Goal: Complete application form

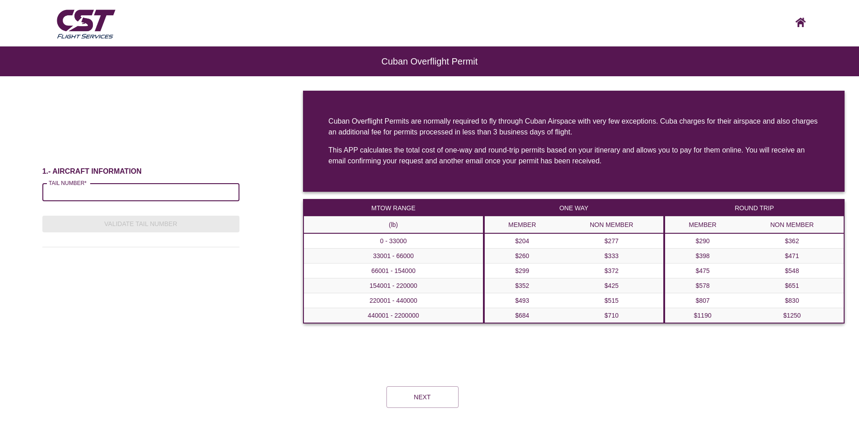
scroll to position [46, 0]
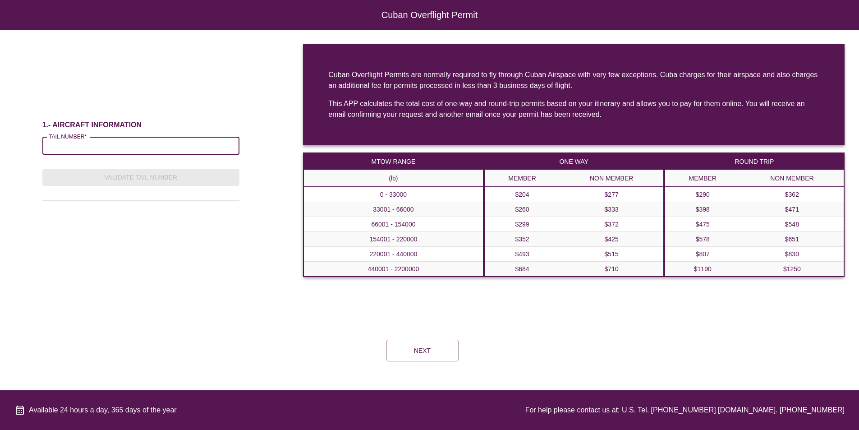
click at [108, 149] on input "TAIL NUMBER*" at bounding box center [140, 146] width 197 height 18
click at [161, 98] on div "1.- AIRCRAFT INFORMATION TAIL NUMBER* TAIL NUMBER* Validate Tail Number" at bounding box center [140, 164] width 197 height 240
click at [128, 144] on input "TAIL NUMBER*" at bounding box center [140, 146] width 197 height 18
click at [109, 140] on input "TAIL NUMBER*" at bounding box center [140, 146] width 197 height 18
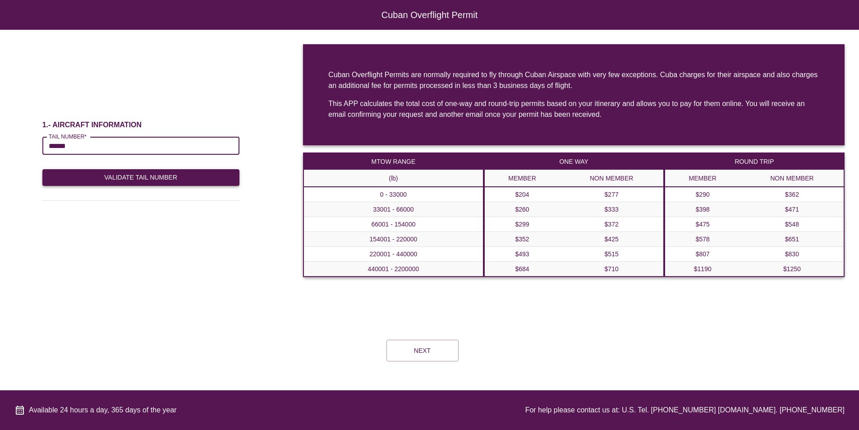
type input "******"
click at [153, 177] on button "Validate Tail Number" at bounding box center [140, 177] width 197 height 17
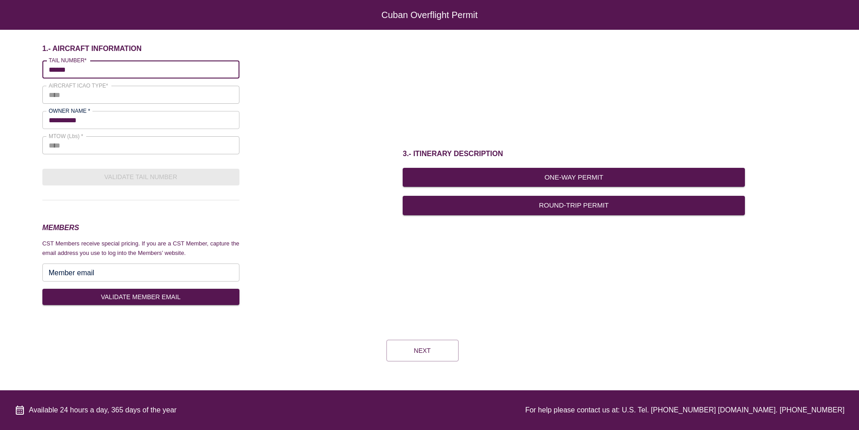
click at [127, 273] on input "Member email" at bounding box center [140, 272] width 197 height 18
type input "**********"
click at [156, 295] on button "VALIDATE MEMBER EMAIL" at bounding box center [140, 297] width 197 height 17
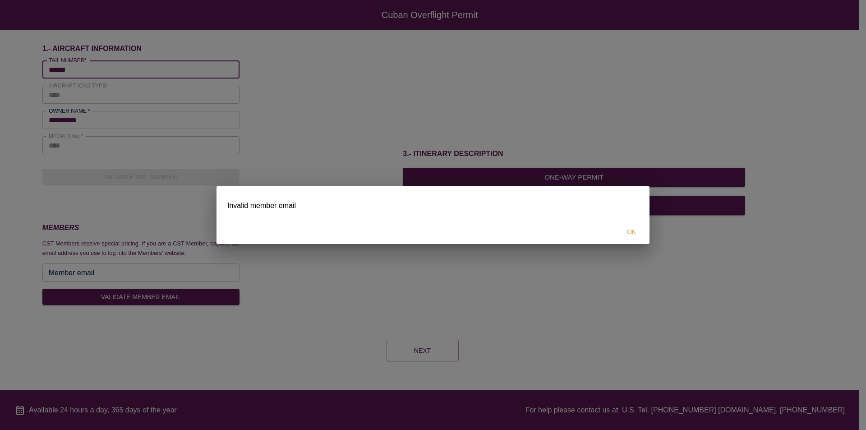
click at [639, 232] on button "OK" at bounding box center [631, 232] width 29 height 17
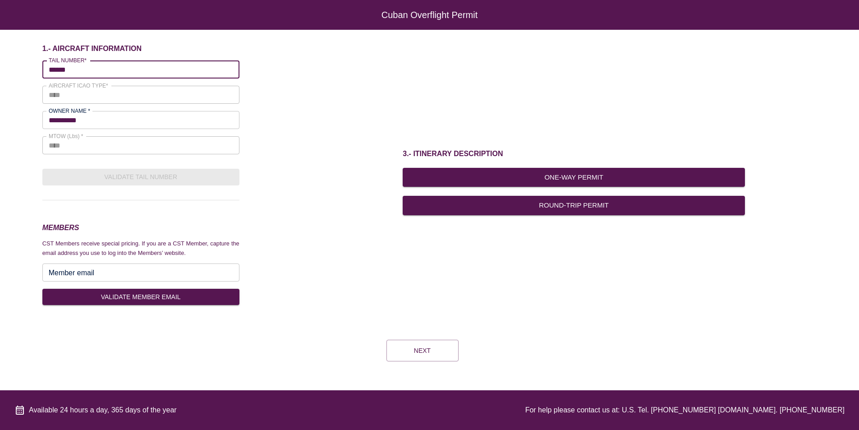
click at [671, 259] on div "3.- ITINERARY DESCRIPTION One-Way Permit Round-Trip Permit" at bounding box center [574, 181] width 570 height 275
